Goal: Task Accomplishment & Management: Use online tool/utility

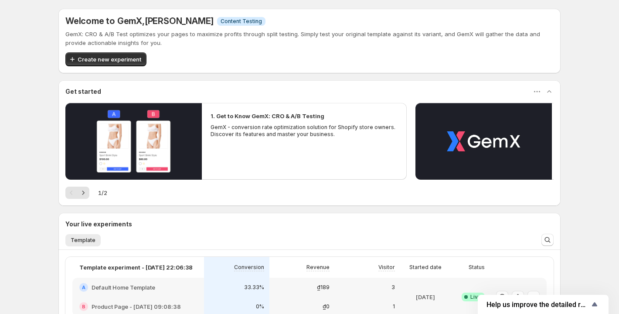
scroll to position [126, 0]
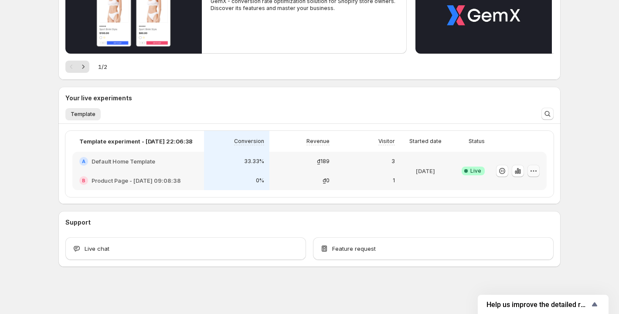
click at [530, 172] on icon "button" at bounding box center [533, 171] width 9 height 9
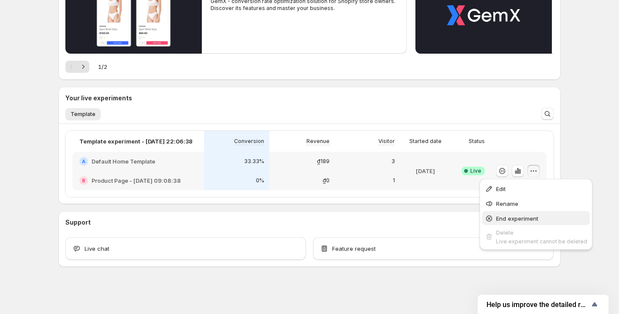
click at [502, 217] on span "End experiment" at bounding box center [517, 218] width 42 height 7
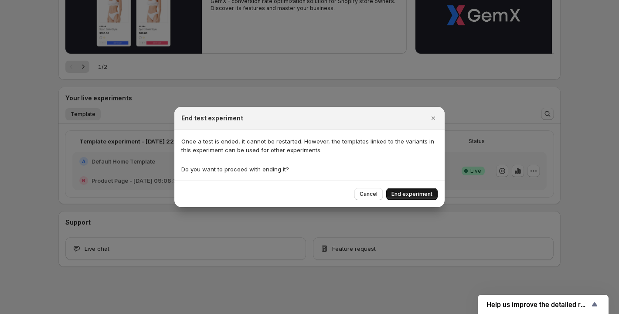
click at [425, 193] on span "End experiment" at bounding box center [412, 194] width 41 height 7
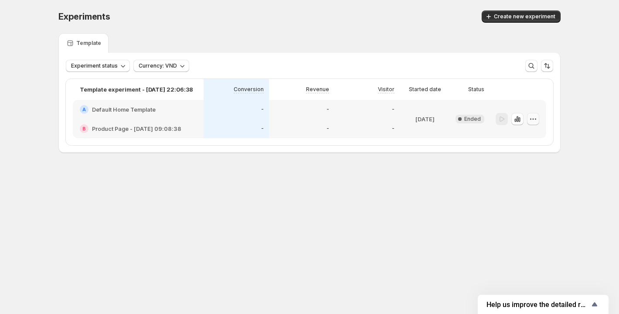
click at [536, 120] on icon "button" at bounding box center [533, 119] width 9 height 9
click at [536, 133] on span "Edit" at bounding box center [539, 137] width 42 height 9
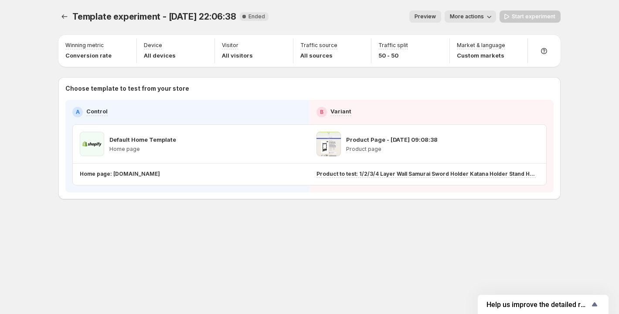
drag, startPoint x: 177, startPoint y: 173, endPoint x: 110, endPoint y: 174, distance: 66.3
click at [111, 174] on div "Home page: [DOMAIN_NAME]" at bounding box center [189, 174] width 219 height 7
copy p "[DOMAIN_NAME]"
